Goal: Task Accomplishment & Management: Manage account settings

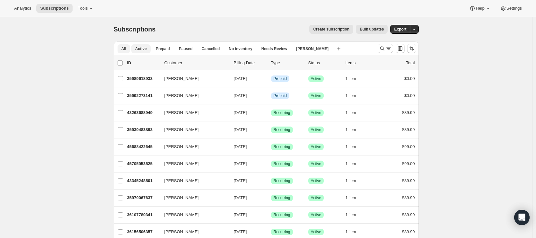
click at [143, 48] on span "Active" at bounding box center [141, 48] width 12 height 5
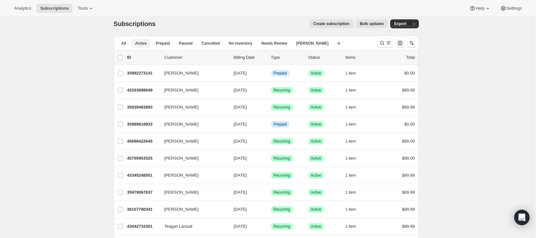
scroll to position [6, 0]
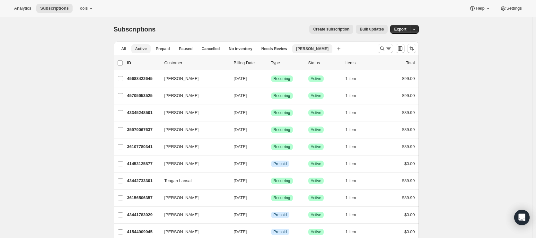
click at [306, 50] on span "[PERSON_NAME]" at bounding box center [312, 48] width 32 height 5
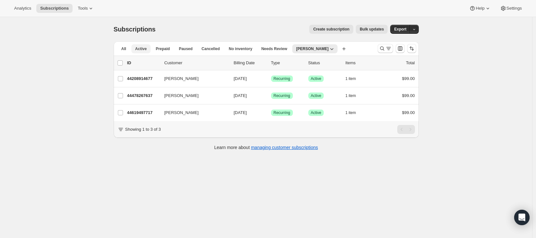
click at [141, 50] on span "Active" at bounding box center [141, 48] width 12 height 5
